Goal: Navigation & Orientation: Find specific page/section

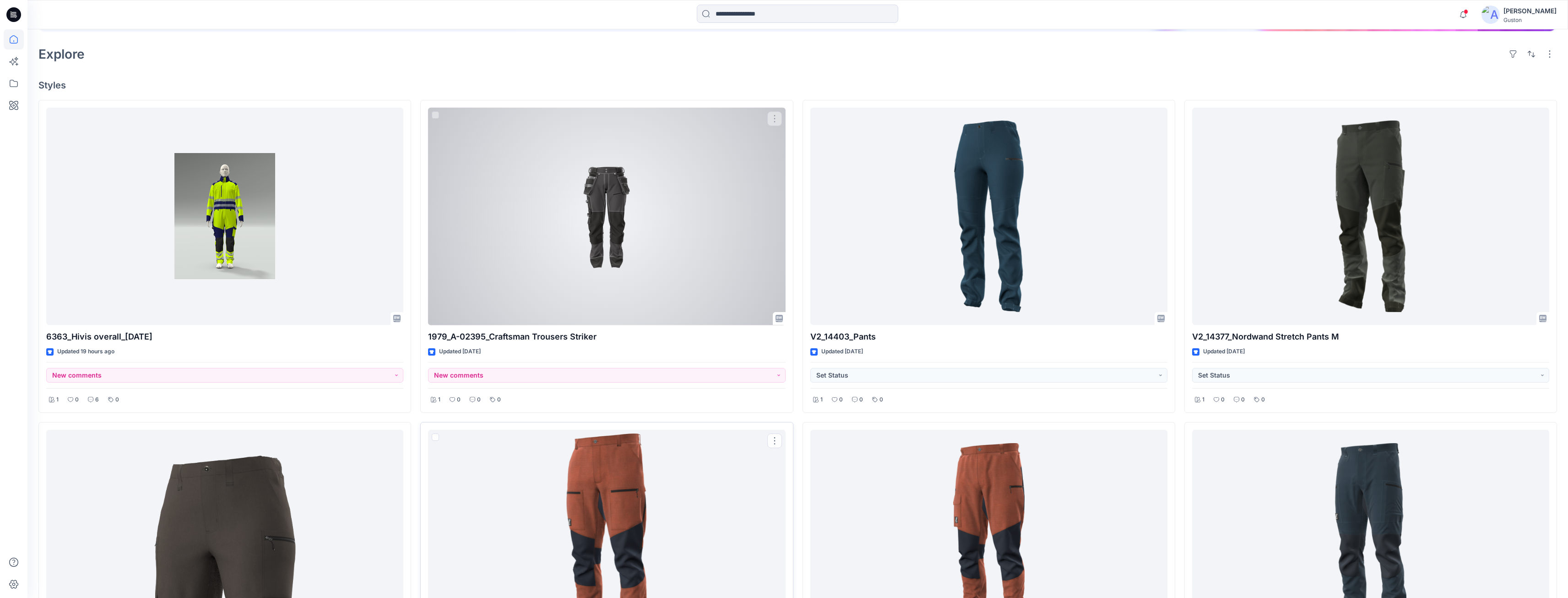
scroll to position [26, 0]
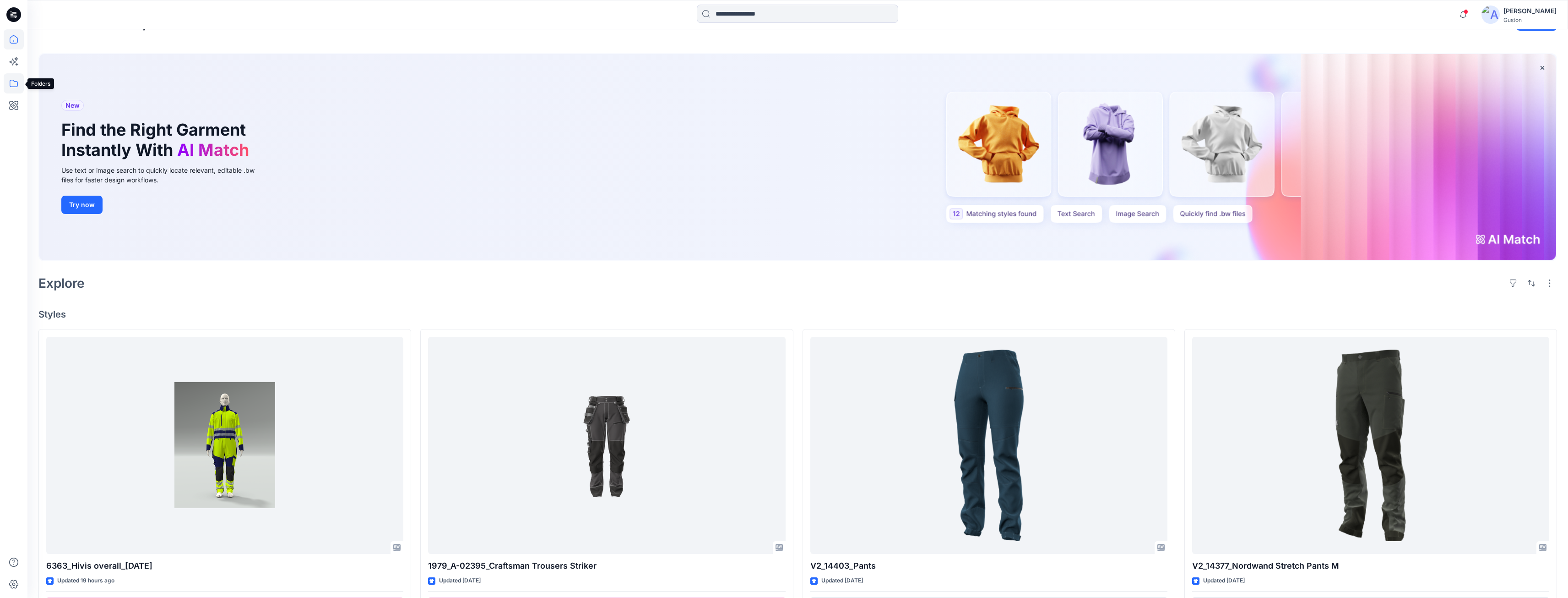
click at [15, 87] on icon at bounding box center [14, 84] width 21 height 21
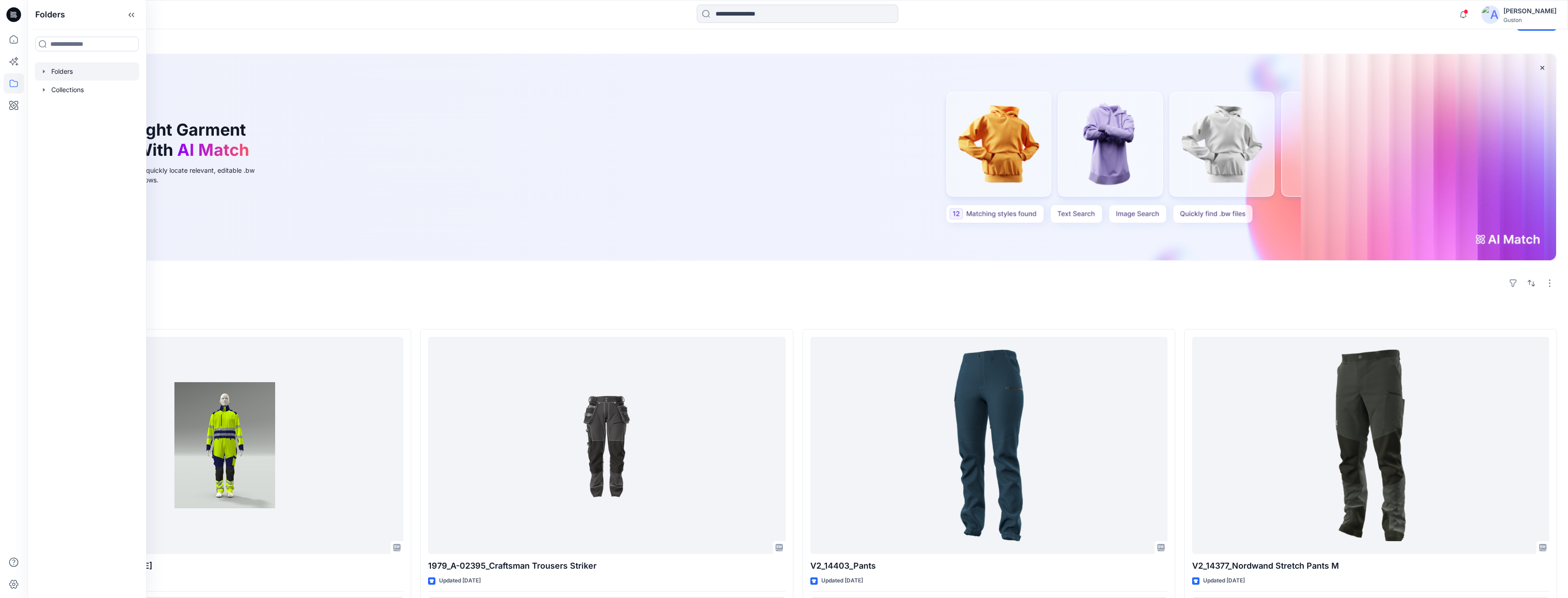
click at [73, 76] on div at bounding box center [87, 71] width 105 height 18
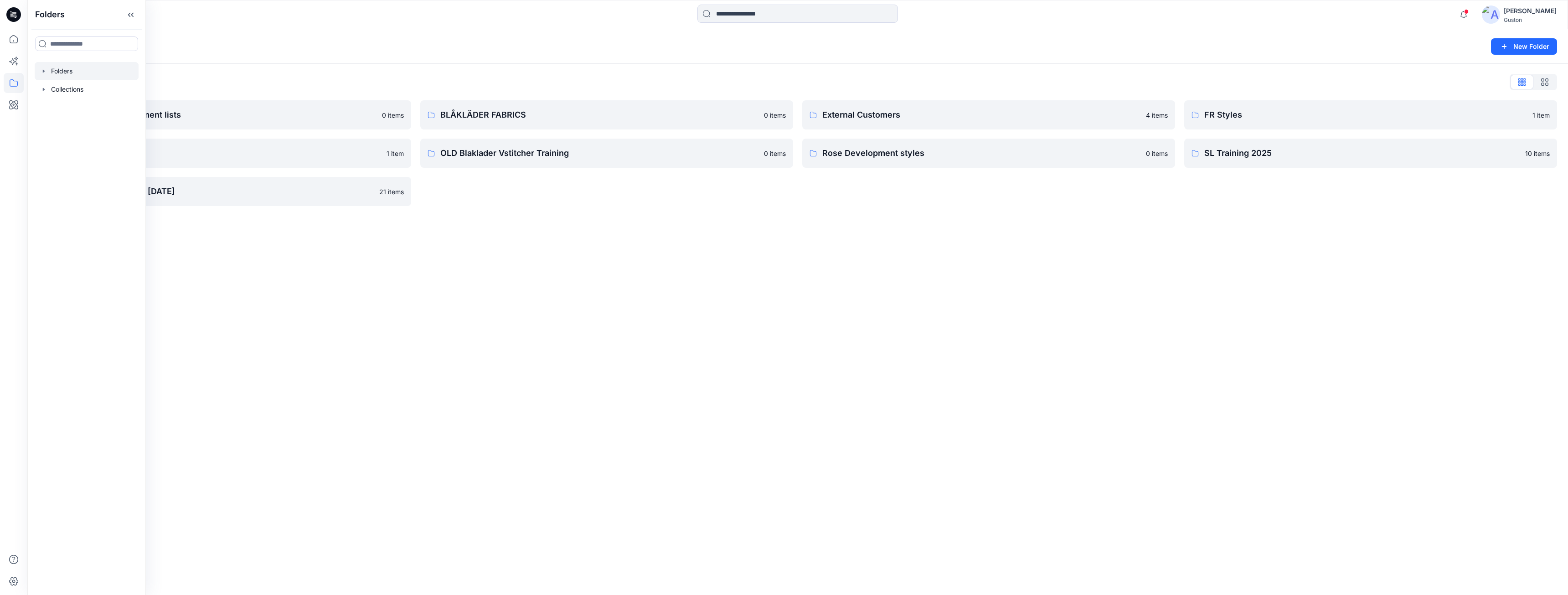
click at [262, 316] on div "Folders New Folder Folders List Avatars and measurement lists 0 items OLD Blakl…" at bounding box center [798, 312] width 1541 height 566
click at [872, 154] on p "Rose Development styles" at bounding box center [982, 153] width 318 height 13
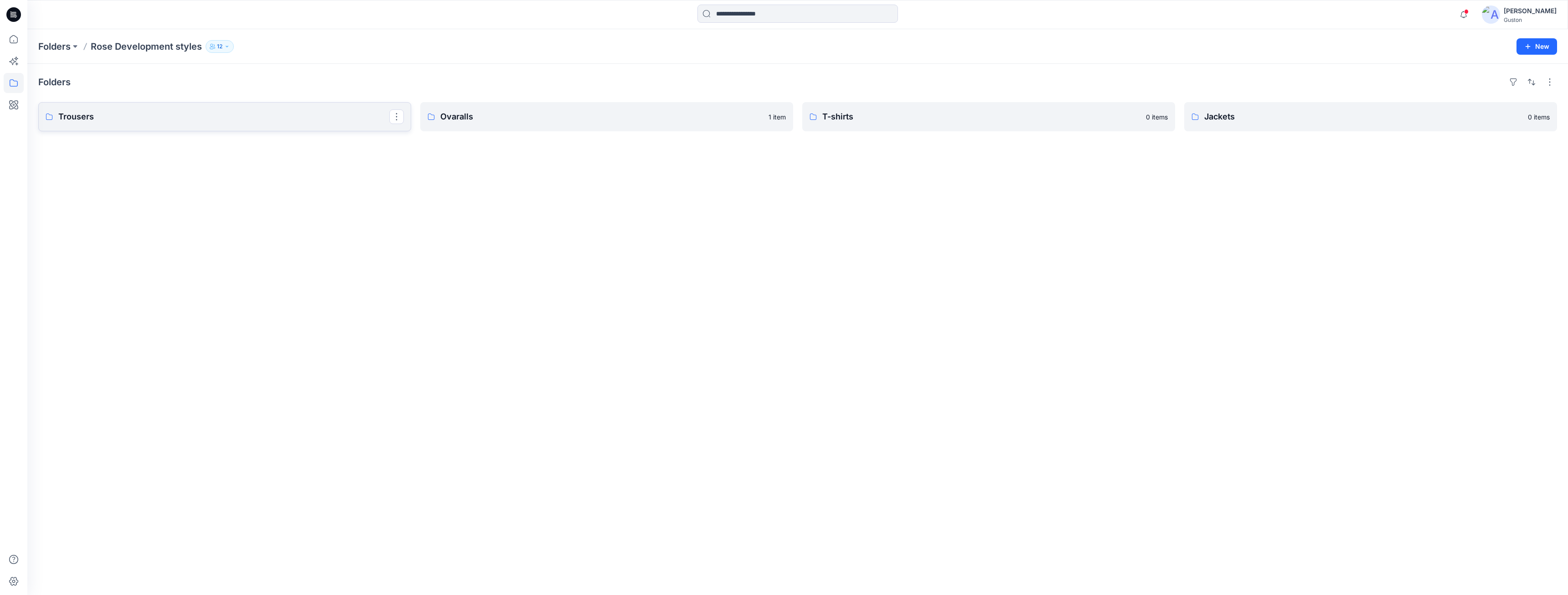
click at [167, 121] on p "Trousers" at bounding box center [224, 117] width 331 height 13
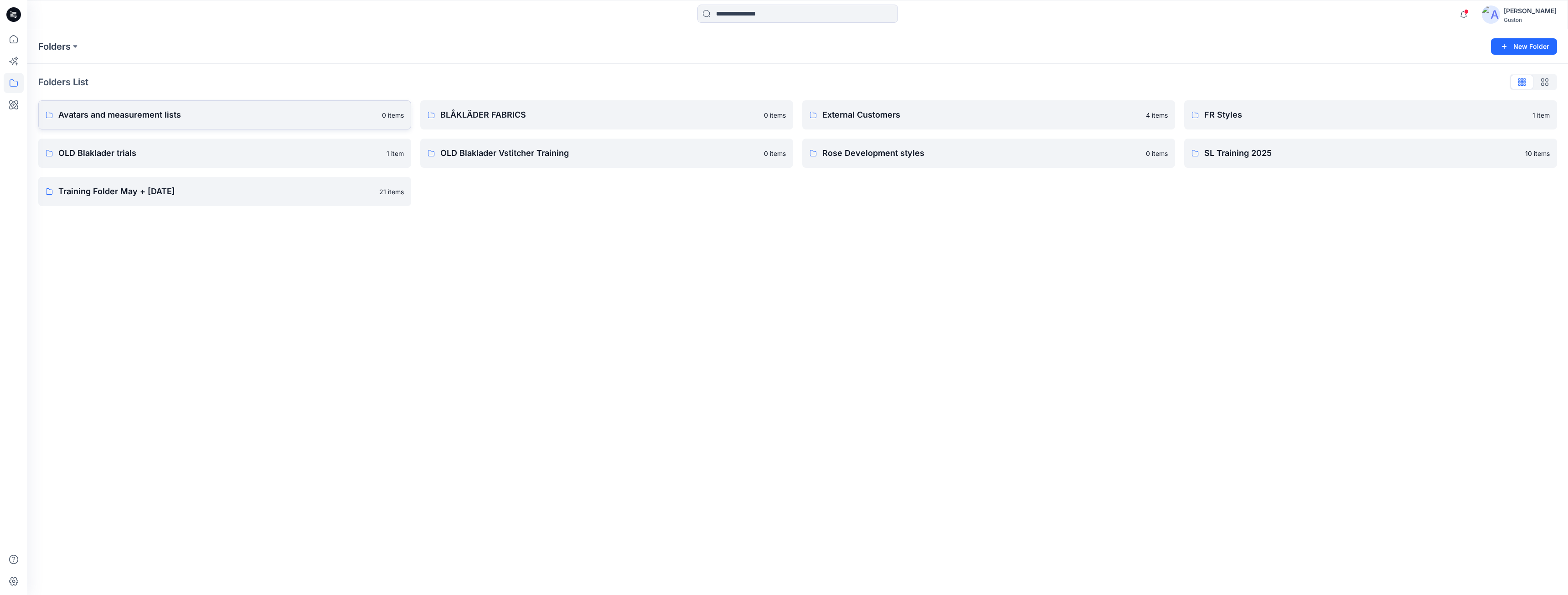
click at [201, 119] on p "Avatars and measurement lists" at bounding box center [217, 115] width 318 height 13
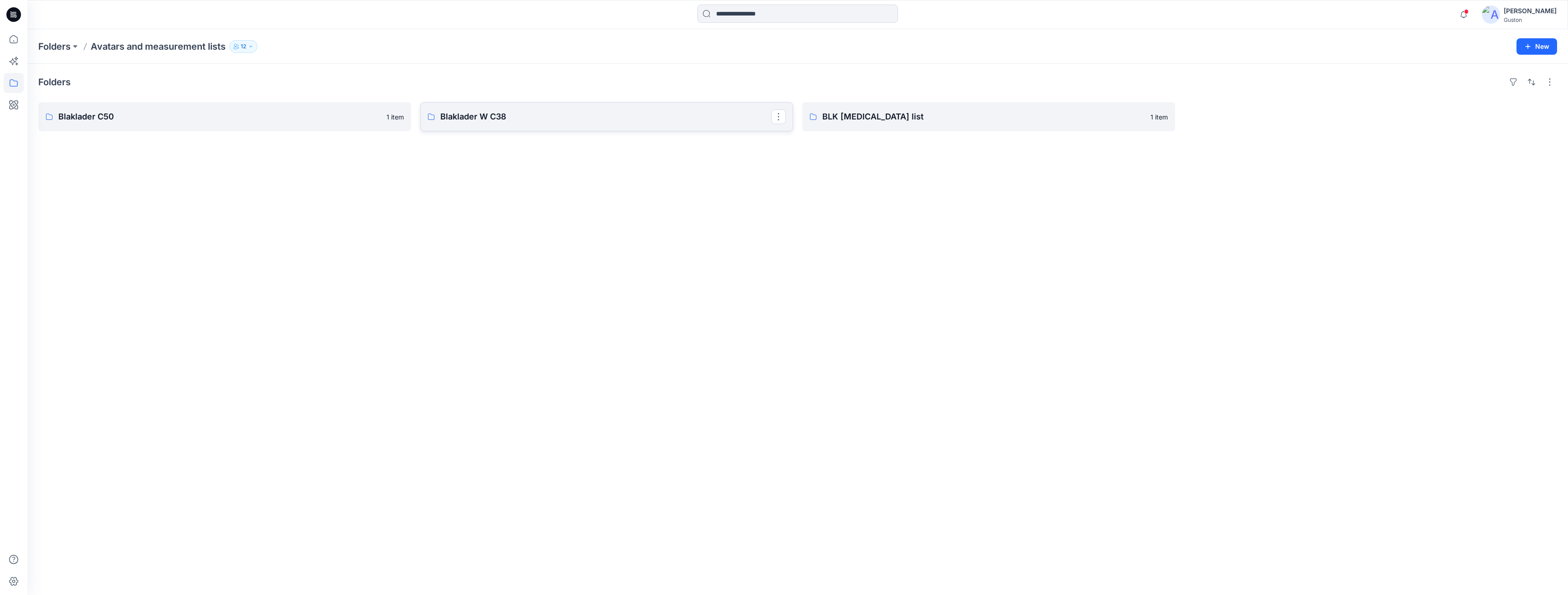
click at [540, 116] on p "Blaklader W C38" at bounding box center [606, 117] width 331 height 13
click at [571, 122] on p "Blaklader W C38" at bounding box center [602, 117] width 323 height 13
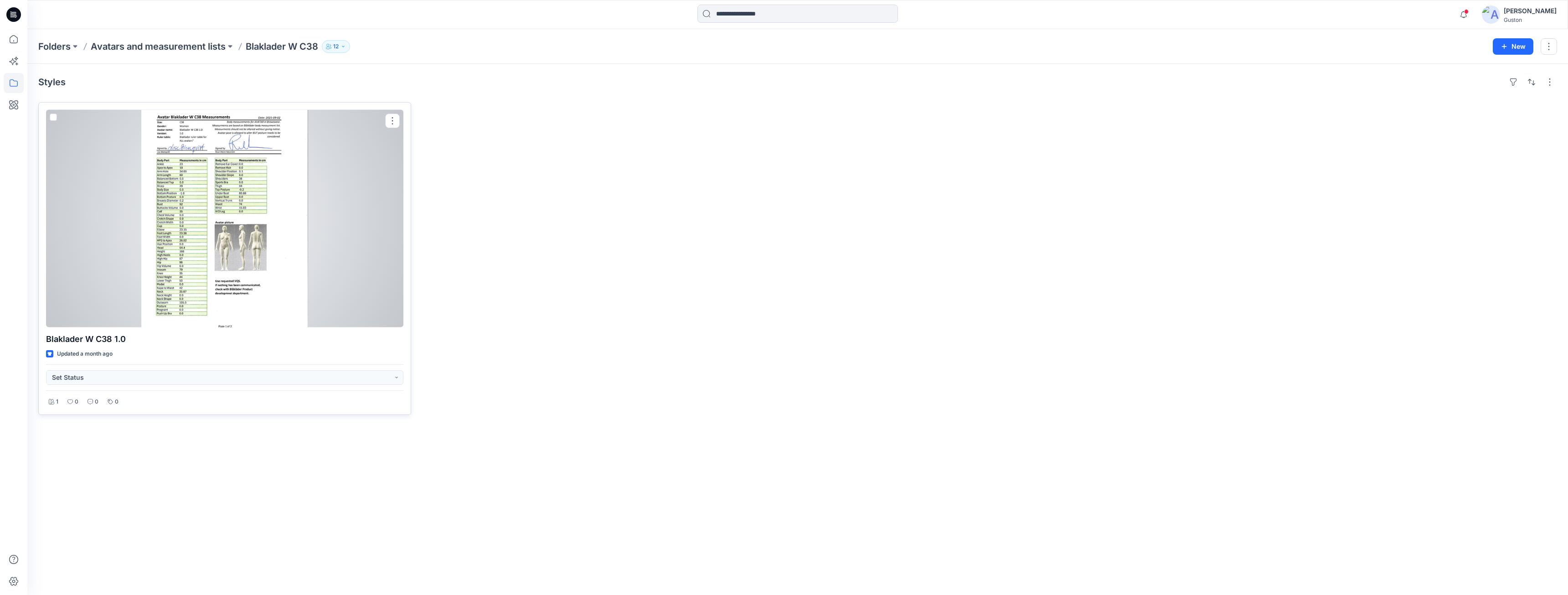
click at [350, 269] on div at bounding box center [225, 219] width 357 height 217
